Goal: Task Accomplishment & Management: Complete application form

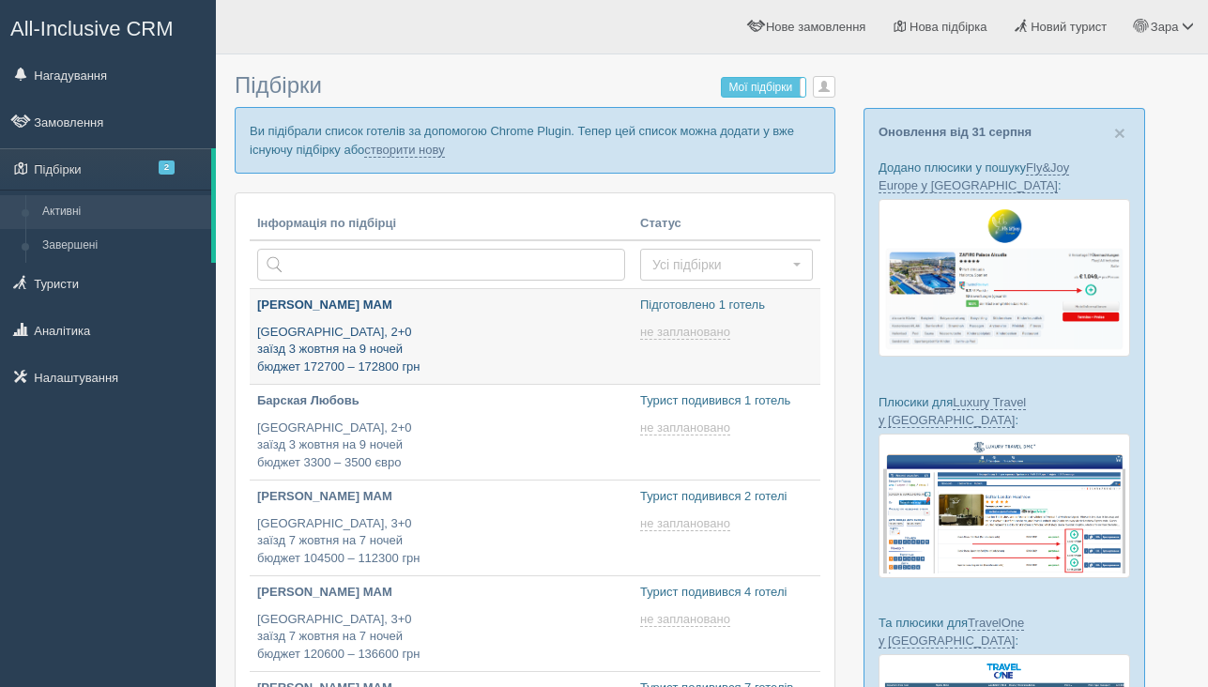
type input "2025-09-02 12:15"
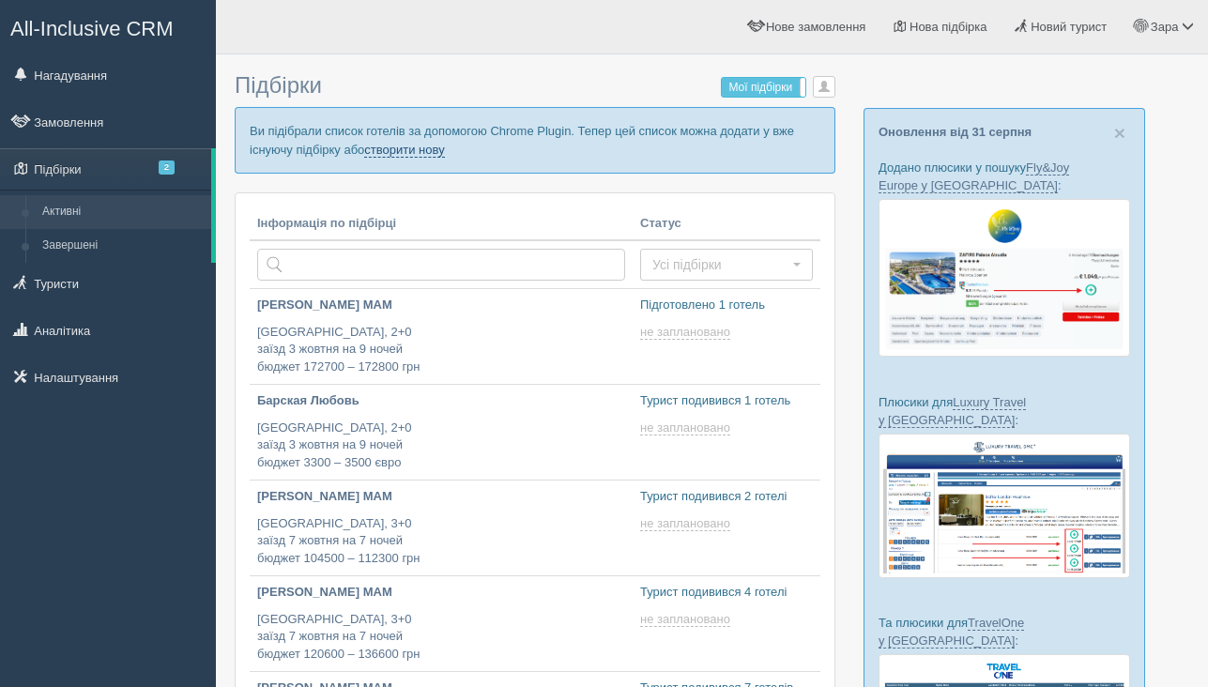
click at [439, 155] on link "створити нову" at bounding box center [404, 150] width 80 height 15
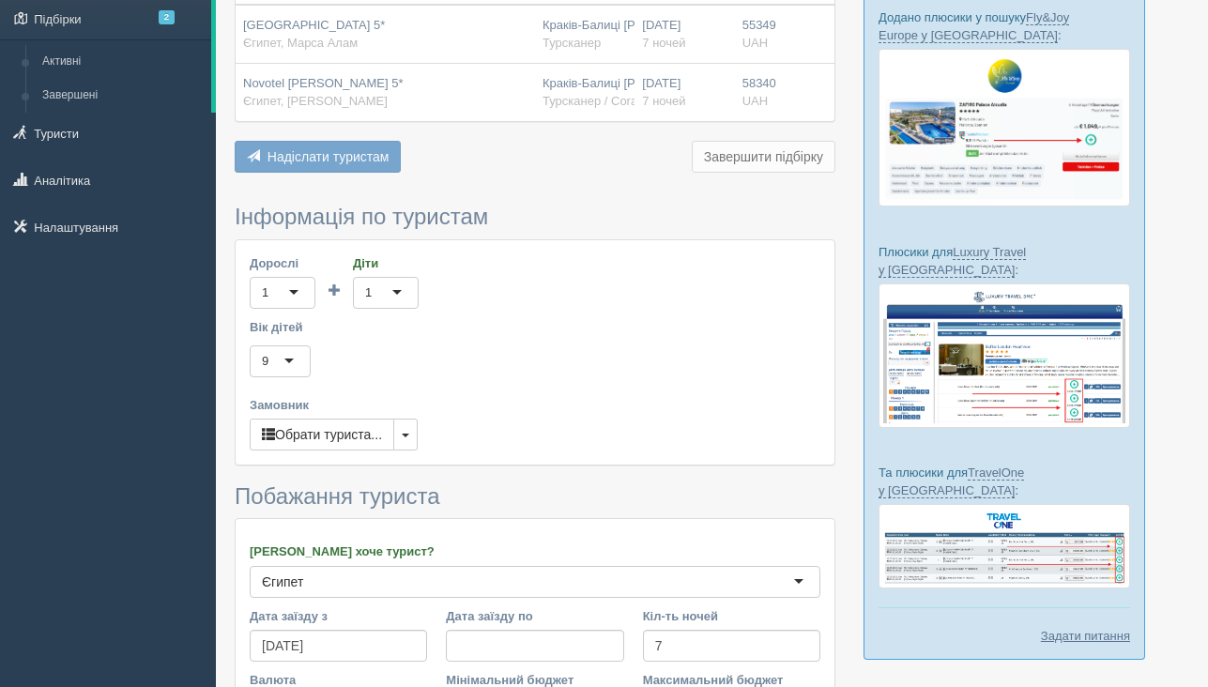
scroll to position [258, 0]
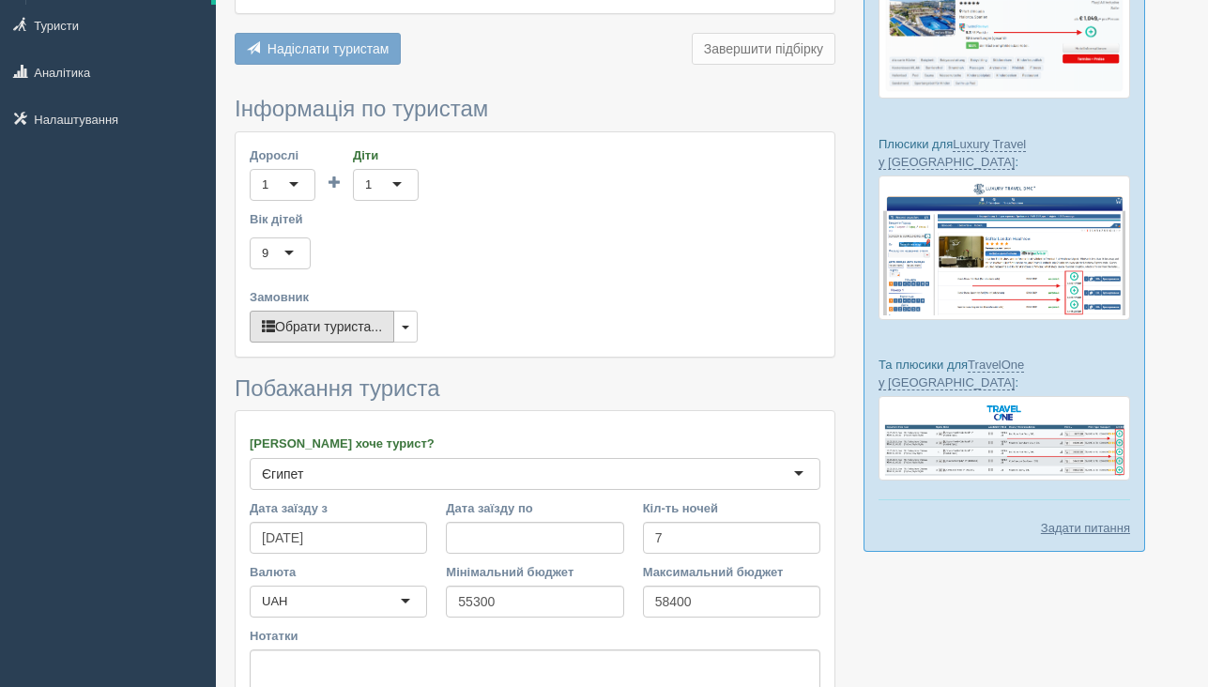
click at [300, 321] on button "Обрати туриста..." at bounding box center [322, 327] width 145 height 32
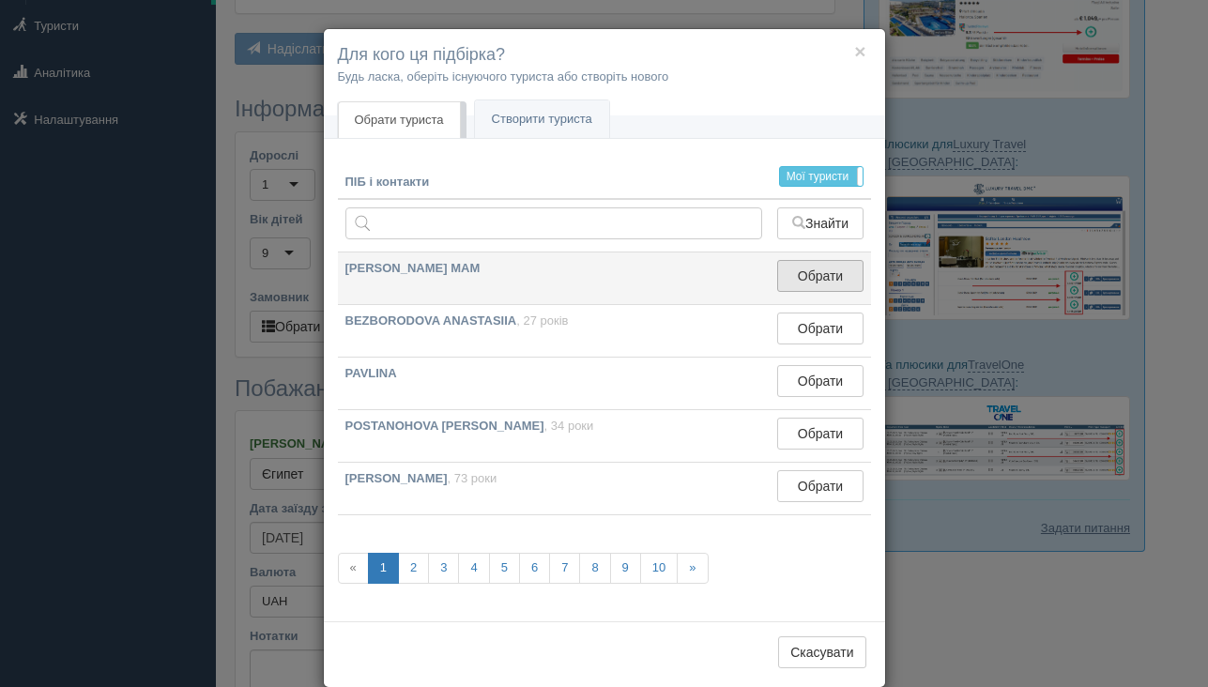
click at [807, 286] on button "Обрати" at bounding box center [819, 276] width 85 height 32
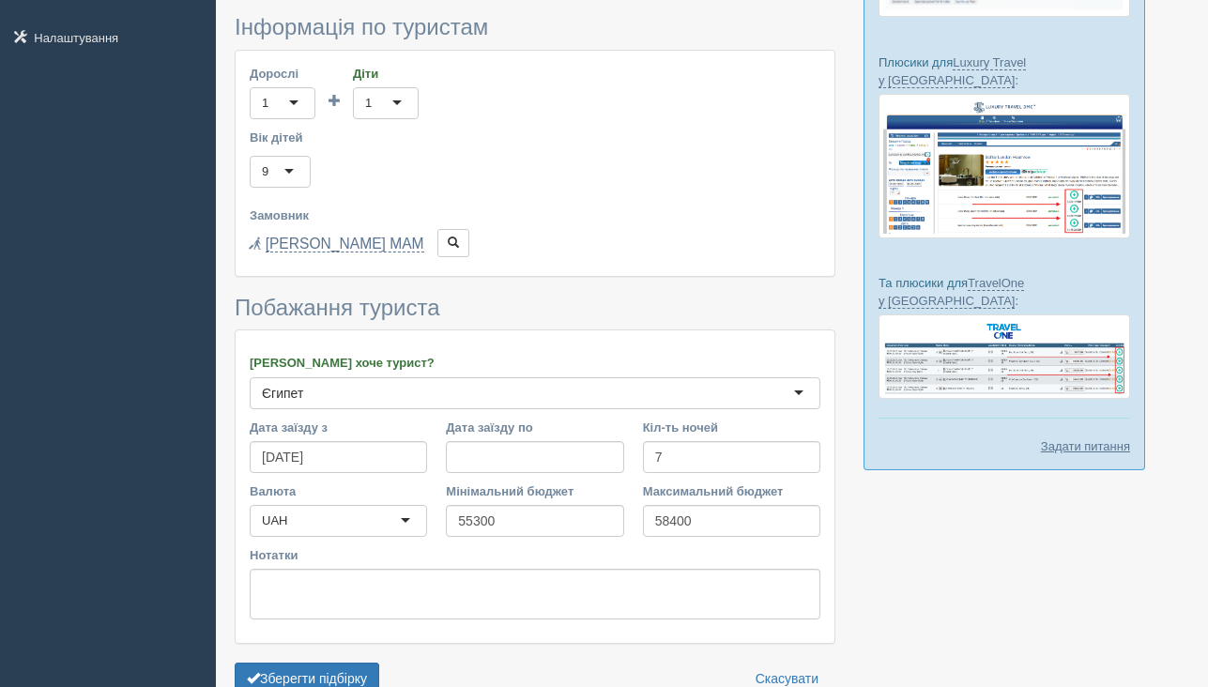
scroll to position [441, 0]
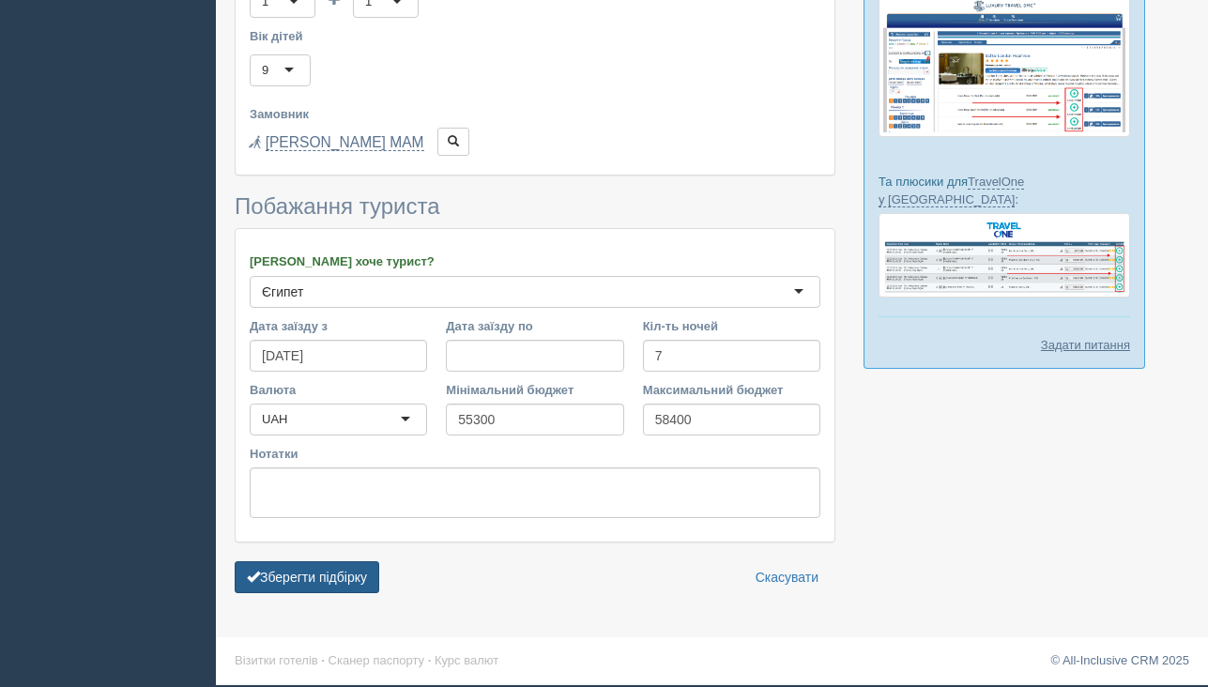
click at [314, 570] on button "Зберегти підбірку" at bounding box center [307, 577] width 145 height 32
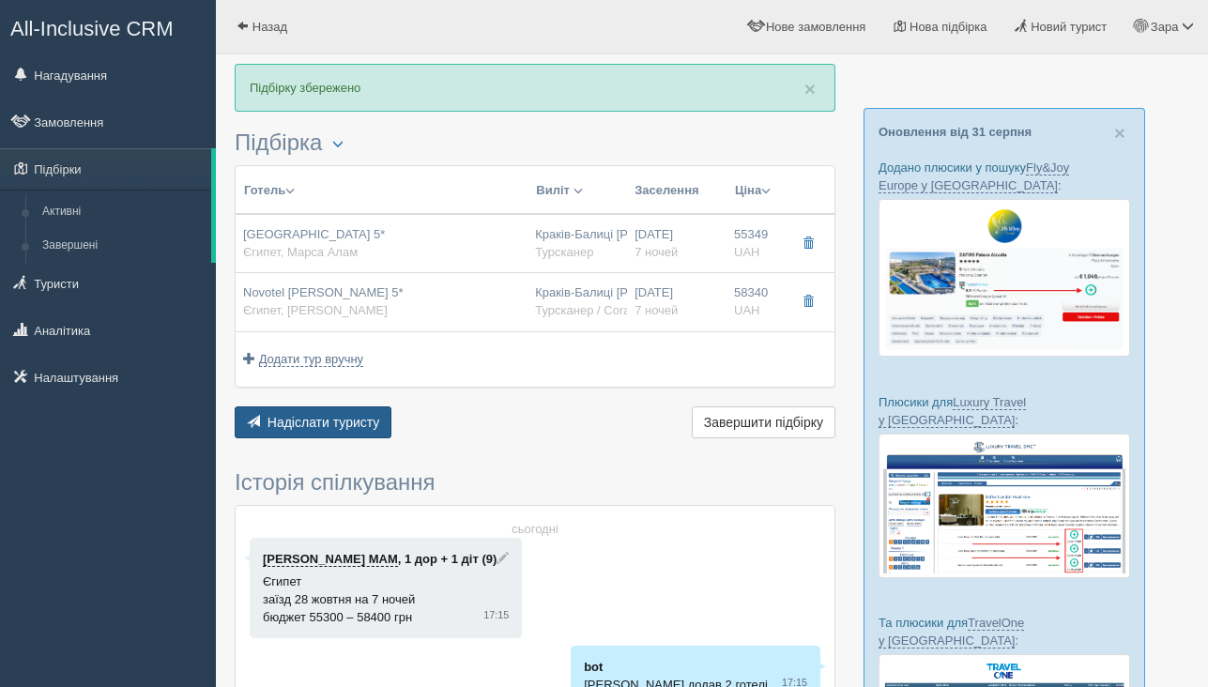
click at [333, 425] on span "Надіслати туристу" at bounding box center [323, 422] width 113 height 15
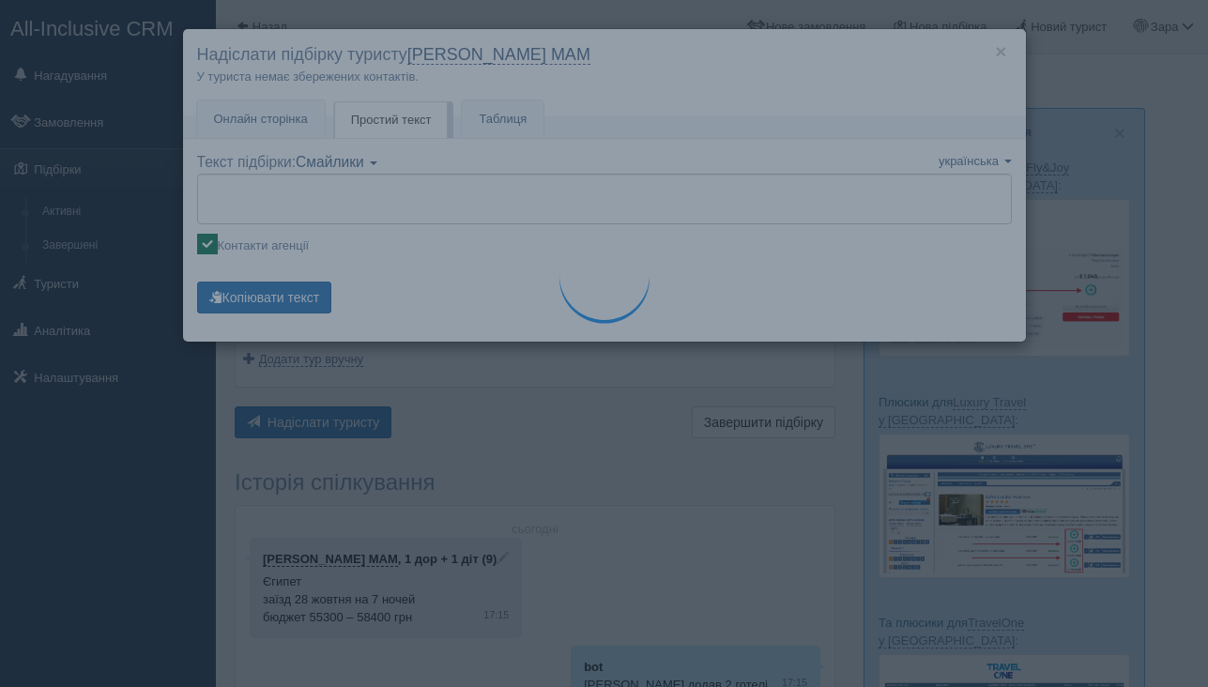
type textarea "🌞 Loremip dol! Sitametcon Adi elitseddoe temp incididu: 🌎 Utlabo, Etdol Magn 🏩 …"
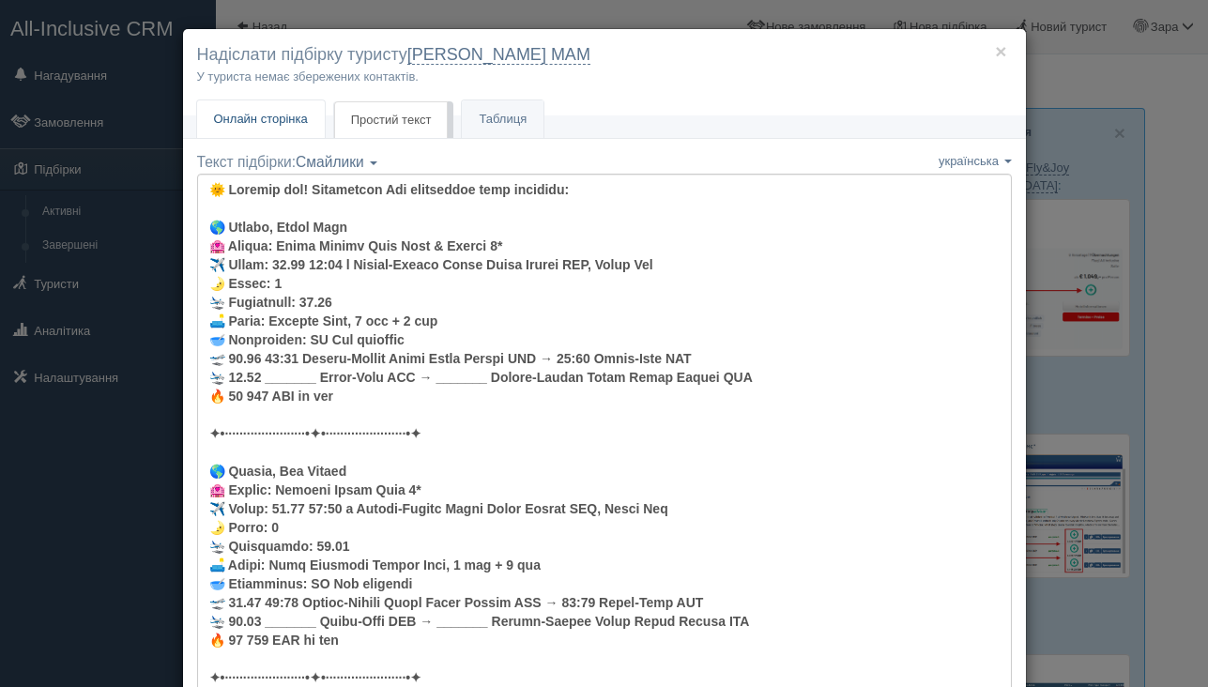
click at [282, 130] on link "Онлайн сторінка Онлайн" at bounding box center [261, 119] width 128 height 38
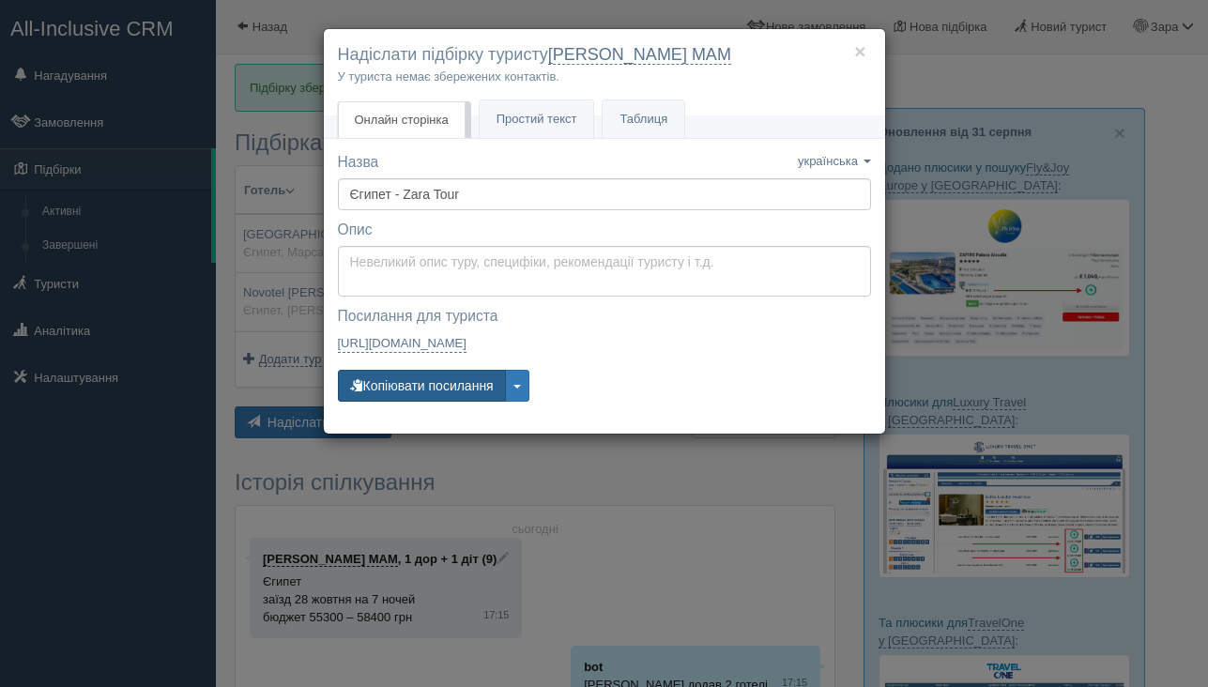
click at [438, 392] on button "Копіювати посилання" at bounding box center [422, 386] width 168 height 32
click at [856, 56] on button "×" at bounding box center [859, 51] width 11 height 20
